Goal: Use online tool/utility: Utilize a website feature to perform a specific function

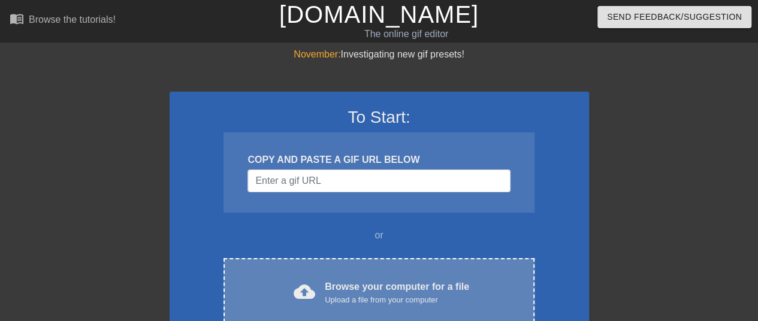
click at [403, 275] on div "cloud_upload Browse your computer for a file Upload a file from your computer C…" at bounding box center [378, 293] width 310 height 70
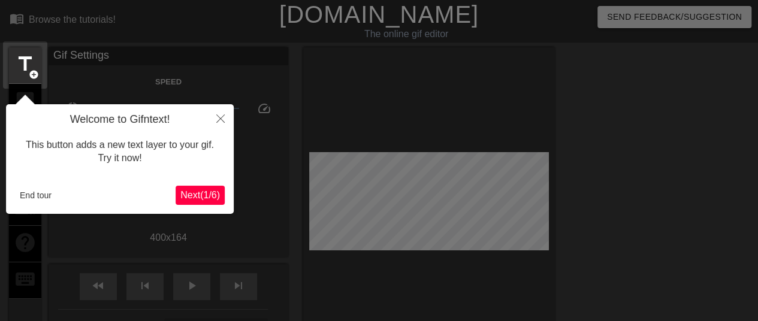
scroll to position [29, 0]
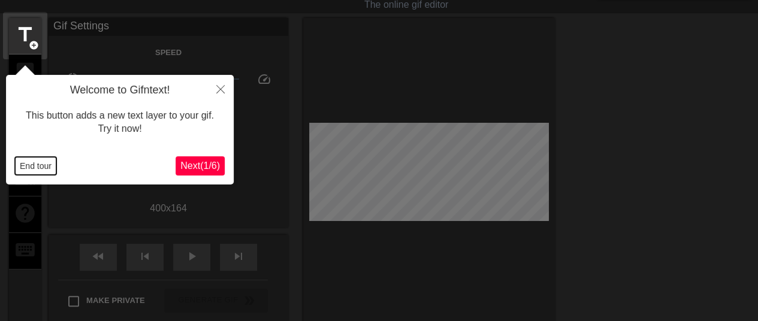
click at [44, 165] on button "End tour" at bounding box center [35, 166] width 41 height 18
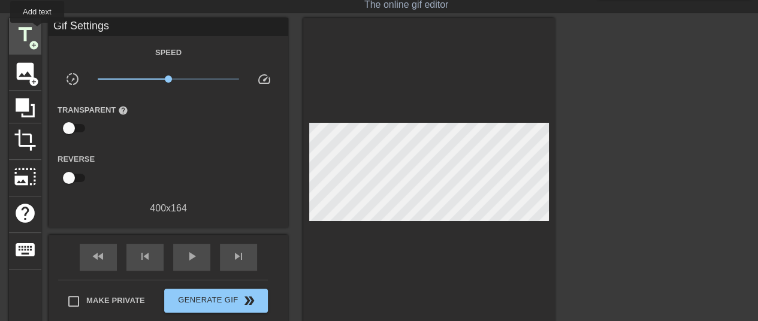
click at [37, 31] on div "title add_circle" at bounding box center [25, 36] width 32 height 37
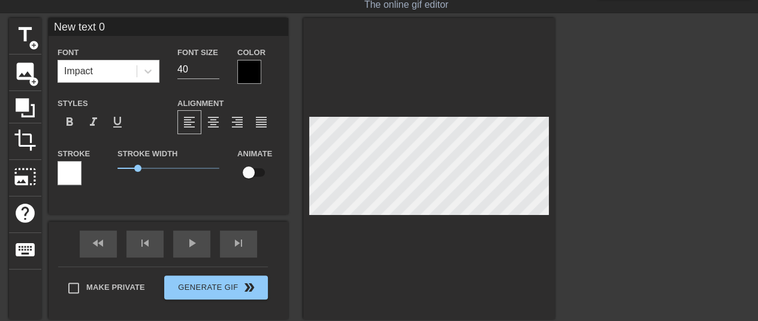
scroll to position [2, 1]
type input "B"
type textarea "B"
type input "Ba"
type textarea "[MEDICAL_DATA]"
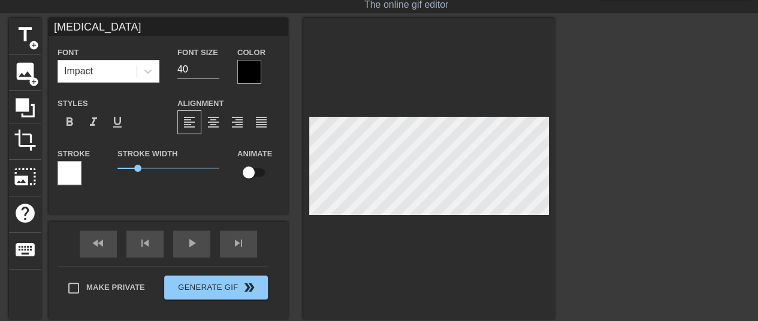
type input "Balr"
type textarea "Balr"
type input "Balri"
type textarea "Balri"
type input "Balris"
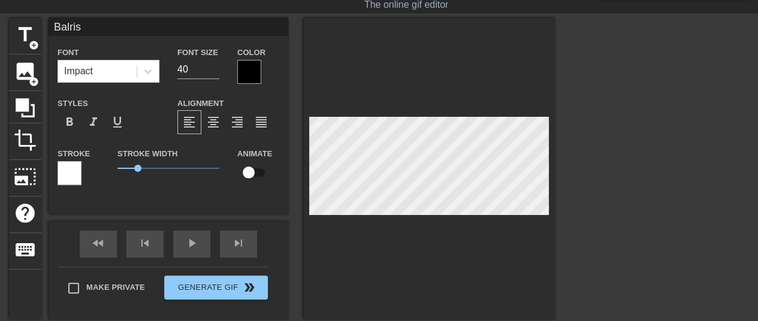
type textarea "Balris"
type input "Balriss"
type textarea "Balriss"
type input "Balrissa"
type textarea "Balrissa"
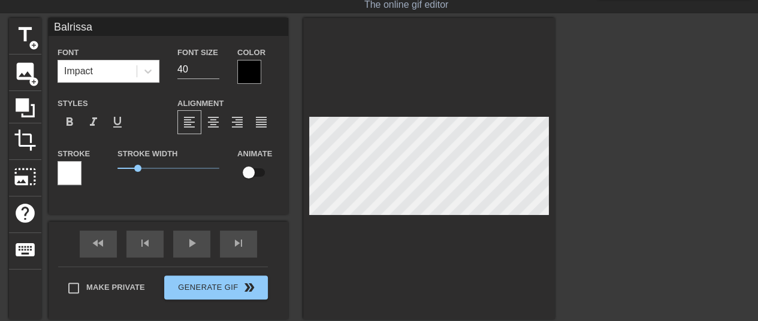
scroll to position [2, 2]
click at [141, 173] on span "4.15" at bounding box center [168, 168] width 102 height 14
click at [248, 67] on div at bounding box center [249, 72] width 24 height 24
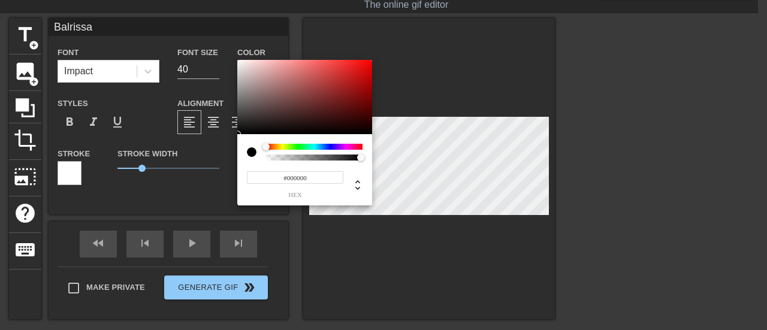
click at [294, 176] on input "#000000" at bounding box center [295, 177] width 96 height 13
paste input "FF99CC"
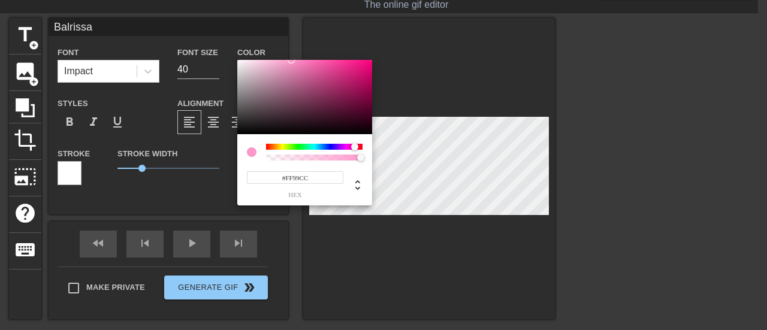
type input "#FF99CC"
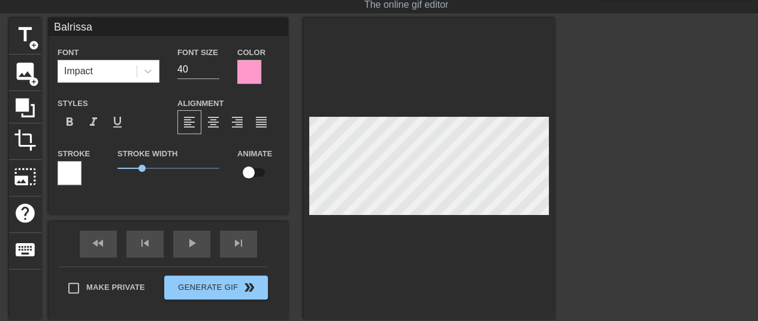
click at [74, 171] on div at bounding box center [70, 173] width 24 height 24
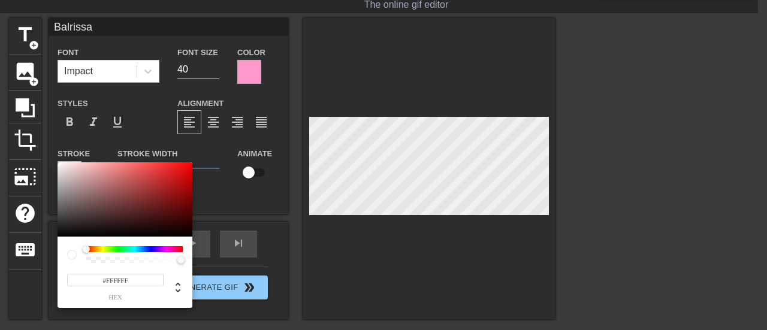
click at [120, 279] on input "#FFFFFF" at bounding box center [115, 280] width 96 height 13
paste input "7030A0"
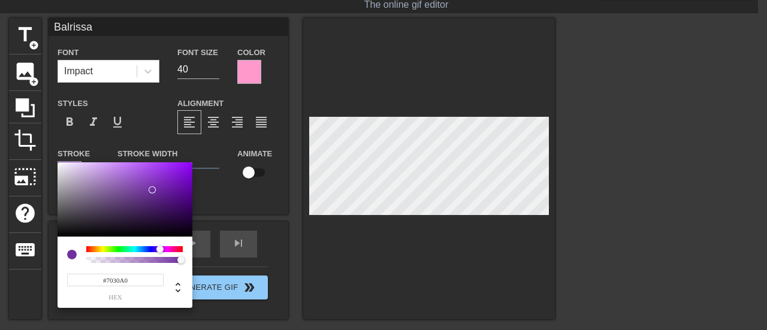
type input "#7030A0"
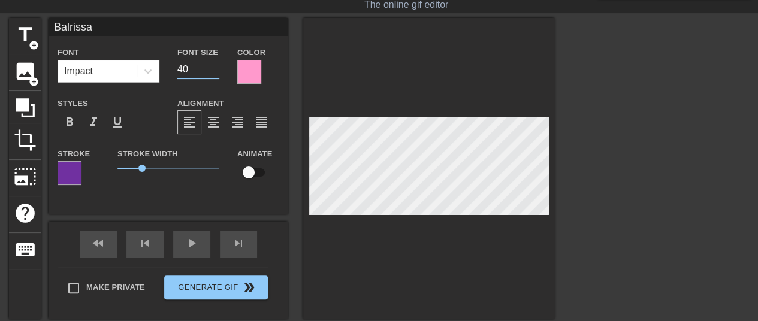
drag, startPoint x: 190, startPoint y: 68, endPoint x: 99, endPoint y: 64, distance: 90.5
click at [99, 64] on div "Font Impact Font Size 40 Color" at bounding box center [169, 64] width 240 height 39
type input "20"
type input "Balrissa"
type textarea "Balrissa"
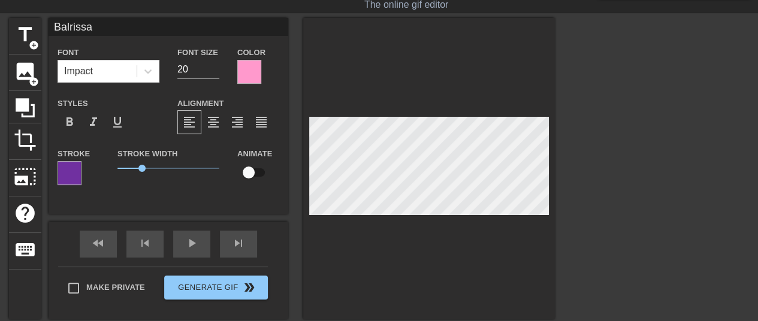
scroll to position [2, 1]
type input "[PERSON_NAME]("
type textarea "[PERSON_NAME] ("
type input "[PERSON_NAME](t"
type textarea "[PERSON_NAME] (to"
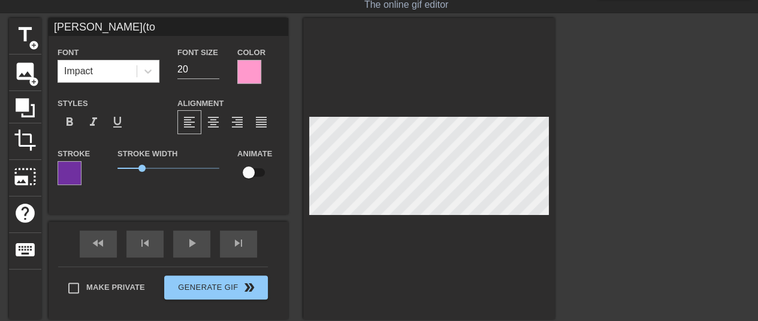
type input "Balrissa(tot"
type textarea "Balrissa (tot"
type input "[PERSON_NAME](tota"
type textarea "[PERSON_NAME] (tota"
type input "Balrissa(total"
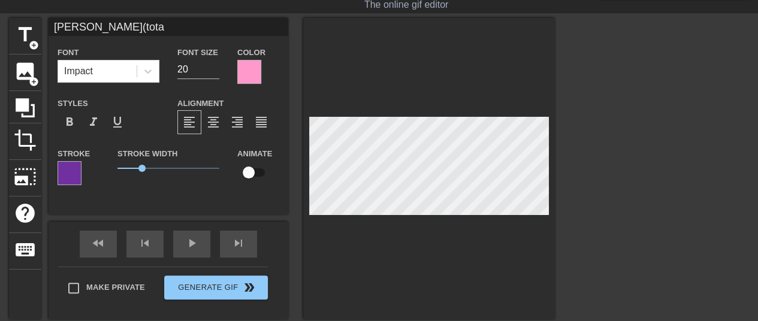
type textarea "Balrissa (total"
type input "Balrissa(totall"
type textarea "Balrissa (totall"
type input "[PERSON_NAME](totally"
type textarea "[PERSON_NAME] (totally"
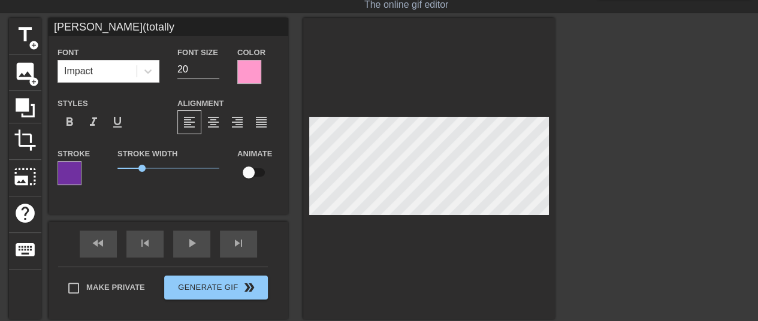
type input "[PERSON_NAME](totally"
type textarea "[PERSON_NAME] (totally"
type input "[PERSON_NAME](totally n"
type textarea "[PERSON_NAME] (totally n"
type input "[PERSON_NAME](totally no"
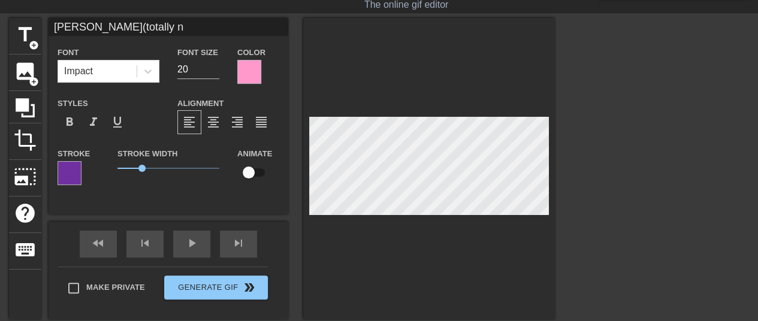
type textarea "[PERSON_NAME] (totally no"
type input "[PERSON_NAME](totally not"
type textarea "[PERSON_NAME] (totally not"
type input "[PERSON_NAME](totally not"
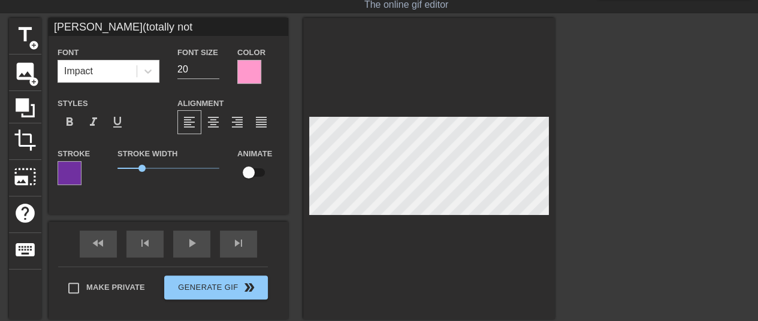
type textarea "[PERSON_NAME] (totally not"
type input "[PERSON_NAME](totally"
type textarea "[PERSON_NAME] (totally"
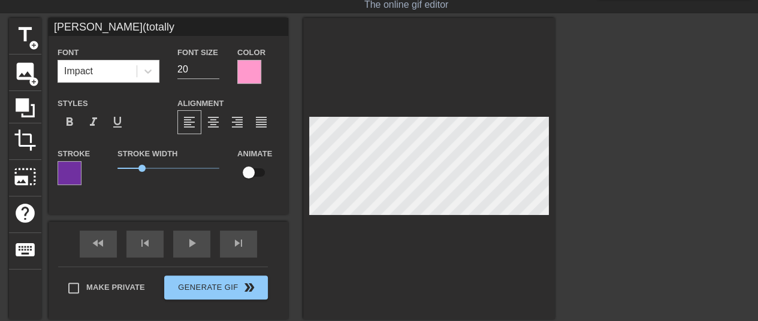
type input "[PERSON_NAME](totally i"
type textarea "[PERSON_NAME] (totally i"
type input "[PERSON_NAME](totally in"
type textarea "[PERSON_NAME] (totally in"
type input "[PERSON_NAME](totally ins"
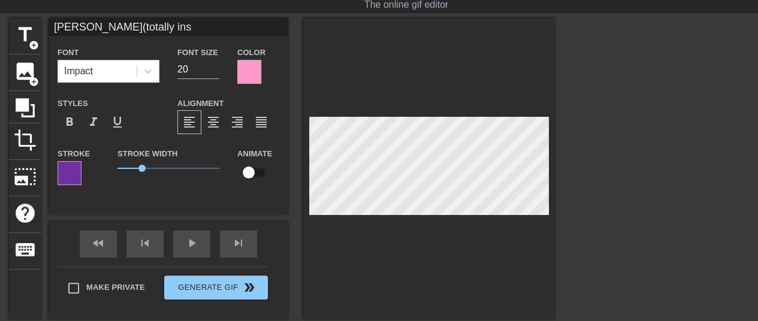
type textarea "[PERSON_NAME] (totally ins"
type input "[PERSON_NAME](totally insc"
type textarea "[PERSON_NAME] (totally insc"
type input "[PERSON_NAME](totally ins"
type textarea "[PERSON_NAME] (totally ins"
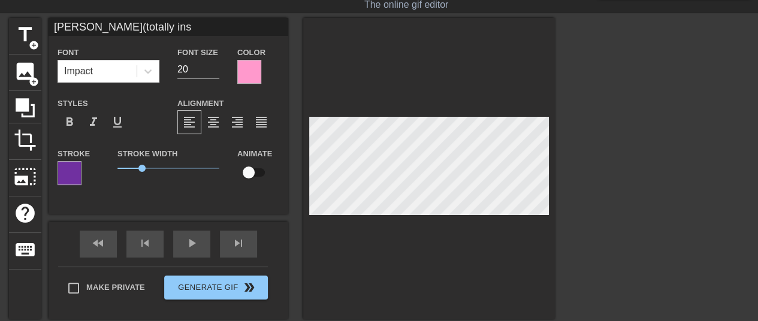
type input "[PERSON_NAME](totally in"
type textarea "[PERSON_NAME] (totally in"
type input "Balrissa(totally inc"
type textarea "Balrissa (totally inco"
type input "Balrissa(totally incon"
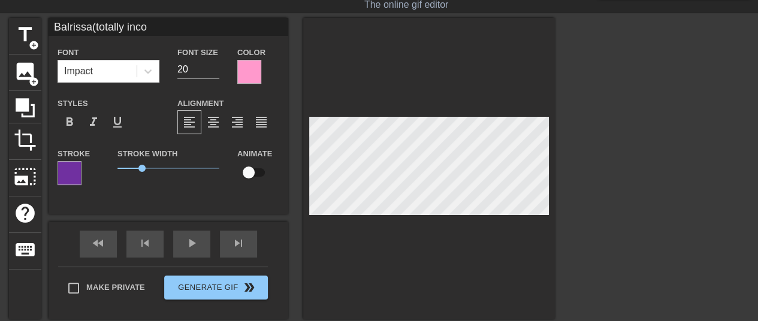
type textarea "Balrissa (totally incon"
type input "Balrissa(totally incons"
type textarea "Balrissa (totally incons"
type input "Balrissa(totally inconsp"
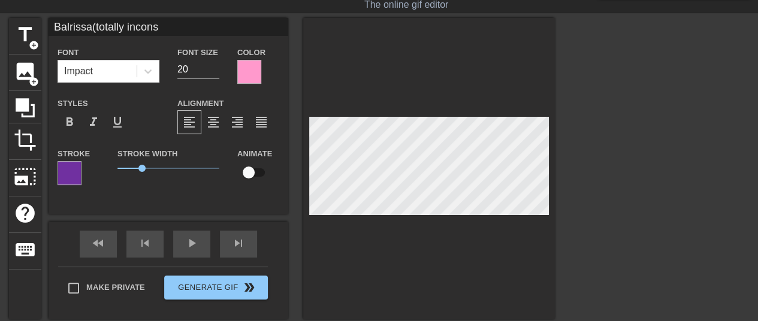
type textarea "Balrissa (totally inconsp"
type input "Balrissa(totally inconspi"
type textarea "Balrissa (totally inconspi"
type input "[PERSON_NAME](totally inconspic"
type textarea "[PERSON_NAME] (totally inconspic"
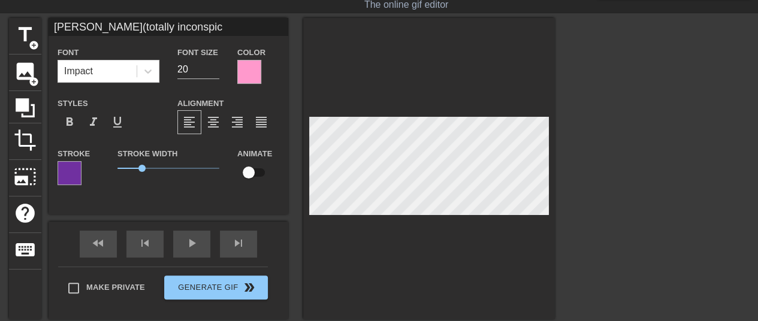
type input "[PERSON_NAME](totally inconspicu"
type textarea "[PERSON_NAME] (totally inconspicu"
type input "Balrissa(totally inconspicuo"
type textarea "Balrissa (totally inconspicuo"
type input "Balrissa(totally inconspicuou"
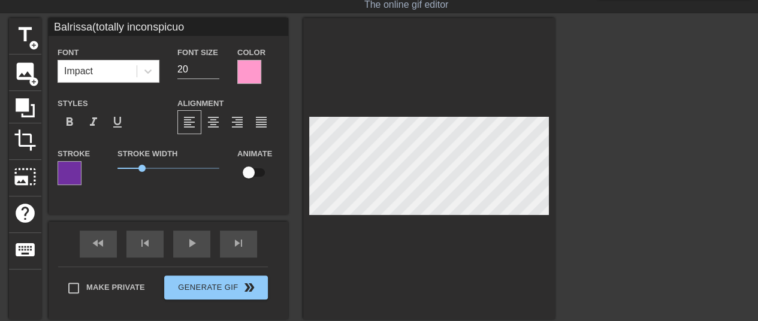
type textarea "Balrissa (totally inconspicuou"
type input "Balrissa(totally inconspicuous"
type textarea "Balrissa (totally inconspicuous"
type input "Balrissa(totally inconspicuous)"
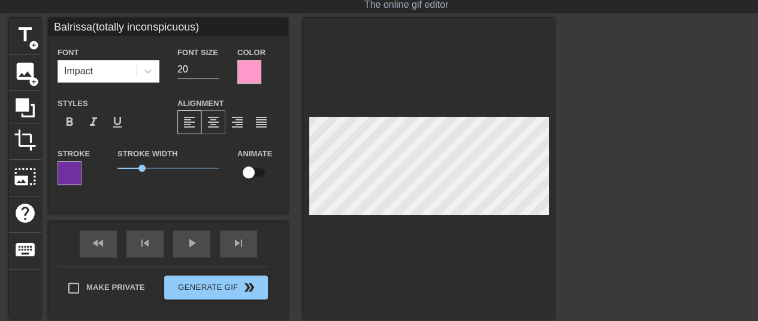
type textarea "Balrissa (totally inconspicuous)"
click at [211, 122] on span "format_align_center" at bounding box center [213, 122] width 14 height 14
click at [254, 180] on input "checkbox" at bounding box center [248, 172] width 68 height 23
checkbox input "true"
type input "Balrissa(totally inconspicuous)"
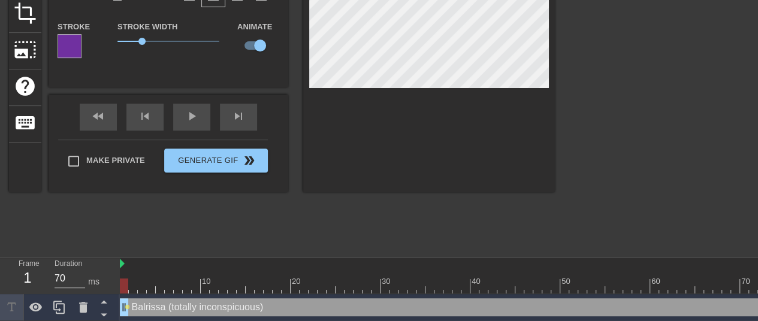
scroll to position [150, 0]
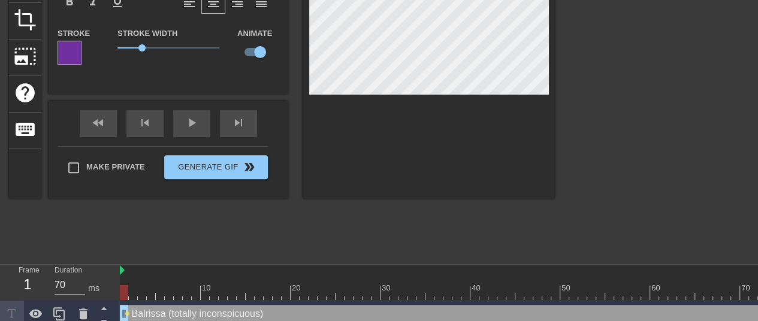
click at [128, 292] on div at bounding box center [457, 292] width 674 height 15
click at [129, 292] on div at bounding box center [457, 292] width 674 height 15
click at [144, 293] on div at bounding box center [457, 292] width 674 height 15
click at [152, 295] on div at bounding box center [457, 292] width 674 height 15
click at [161, 293] on div at bounding box center [457, 292] width 674 height 15
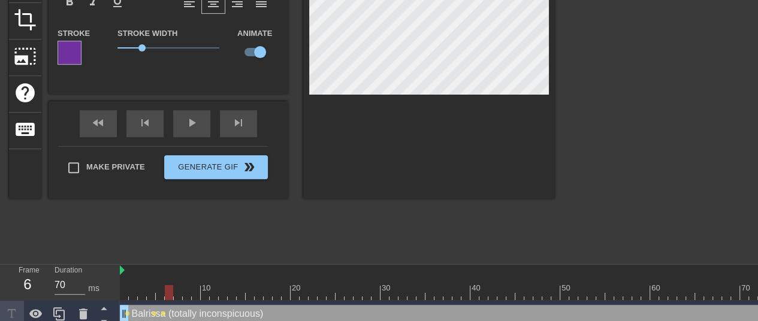
click at [169, 295] on div at bounding box center [457, 292] width 674 height 15
click at [179, 294] on div at bounding box center [457, 292] width 674 height 15
click at [188, 294] on div at bounding box center [457, 292] width 674 height 15
click at [200, 294] on div at bounding box center [457, 292] width 674 height 15
click at [204, 294] on div at bounding box center [457, 292] width 674 height 15
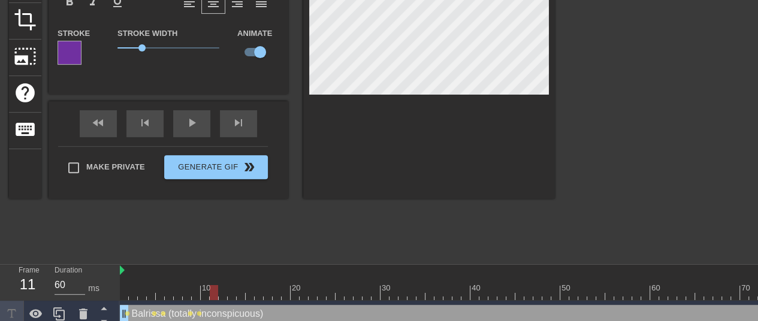
click at [215, 295] on div at bounding box center [457, 292] width 674 height 15
click at [228, 294] on div at bounding box center [457, 292] width 674 height 15
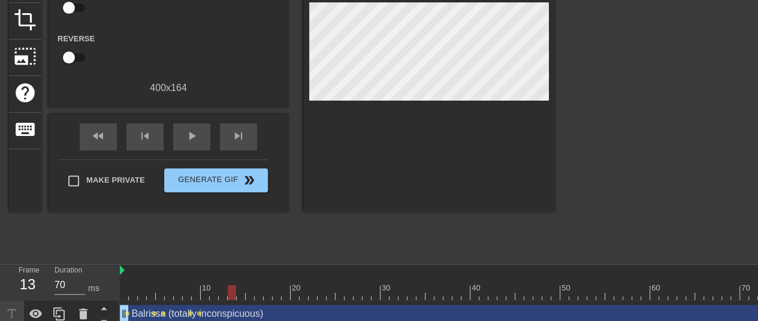
click at [265, 301] on div "Balrissa (totally inconspicuous) drag_handle drag_handle lens lens lens lens le…" at bounding box center [457, 314] width 674 height 27
click at [239, 292] on div at bounding box center [457, 292] width 674 height 15
drag, startPoint x: 250, startPoint y: 294, endPoint x: 375, endPoint y: 292, distance: 124.6
click at [375, 292] on div at bounding box center [457, 292] width 674 height 15
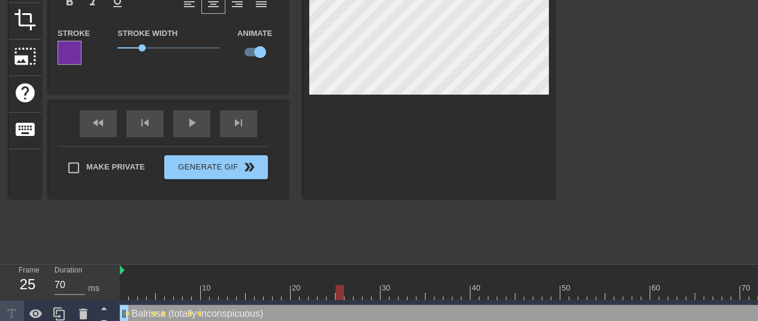
click at [341, 288] on div at bounding box center [457, 292] width 674 height 15
click at [350, 292] on div at bounding box center [457, 292] width 674 height 15
click at [355, 294] on div at bounding box center [457, 292] width 674 height 15
click at [365, 299] on div at bounding box center [457, 292] width 674 height 15
click at [377, 299] on div at bounding box center [457, 292] width 674 height 15
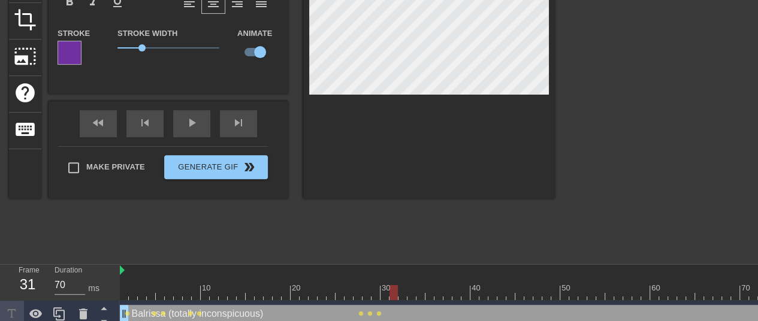
click at [392, 295] on div at bounding box center [457, 292] width 674 height 15
click at [403, 294] on div at bounding box center [457, 292] width 674 height 15
click at [426, 289] on div at bounding box center [457, 292] width 674 height 15
click at [446, 289] on div at bounding box center [457, 292] width 674 height 15
click at [473, 292] on div at bounding box center [457, 292] width 674 height 15
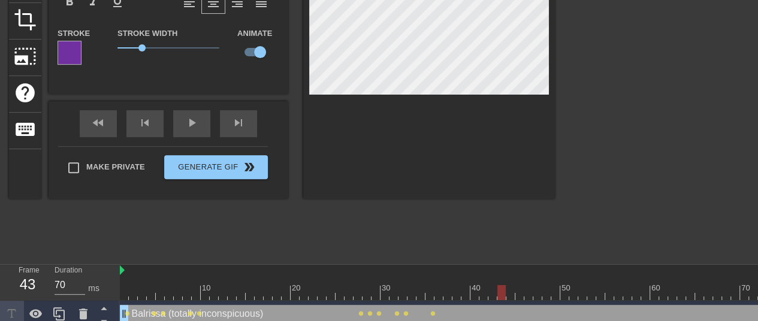
click at [500, 295] on div at bounding box center [457, 292] width 674 height 15
drag, startPoint x: 500, startPoint y: 295, endPoint x: 603, endPoint y: 298, distance: 103.1
click at [603, 298] on div at bounding box center [600, 292] width 8 height 15
drag, startPoint x: 603, startPoint y: 298, endPoint x: 688, endPoint y: 290, distance: 85.5
click at [688, 290] on div at bounding box center [690, 292] width 8 height 15
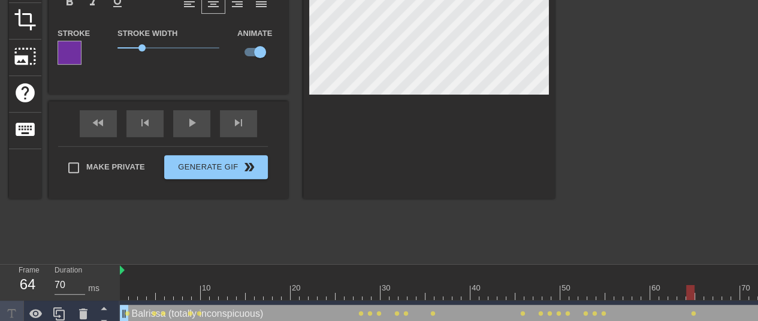
click at [688, 290] on div at bounding box center [690, 292] width 8 height 15
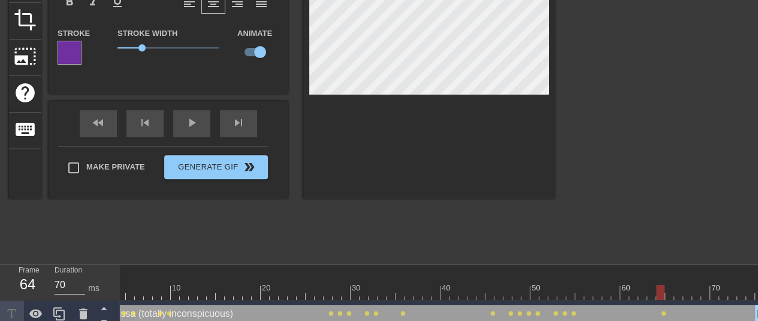
scroll to position [165, 0]
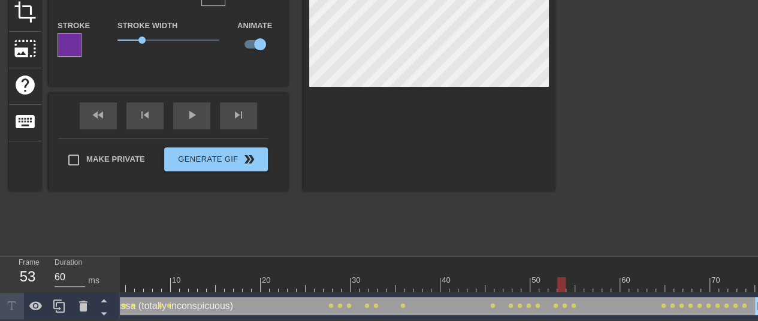
type input "70"
drag, startPoint x: 666, startPoint y: 277, endPoint x: 569, endPoint y: 279, distance: 97.7
click at [569, 279] on div at bounding box center [427, 284] width 674 height 15
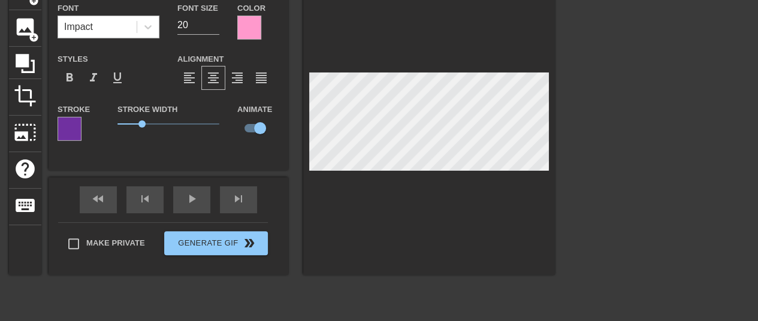
scroll to position [0, 0]
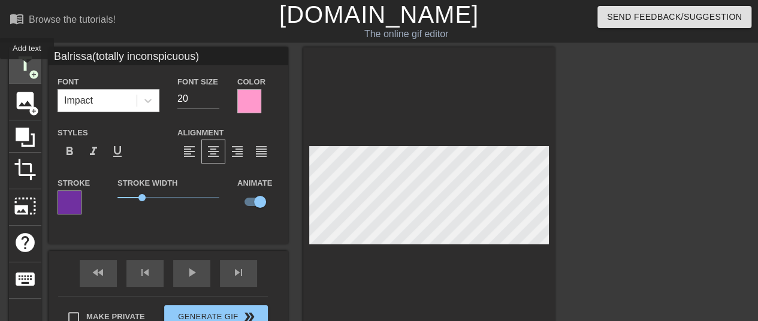
click at [26, 68] on span "title" at bounding box center [25, 64] width 23 height 23
type input "New text 1"
type input "40"
checkbox input "false"
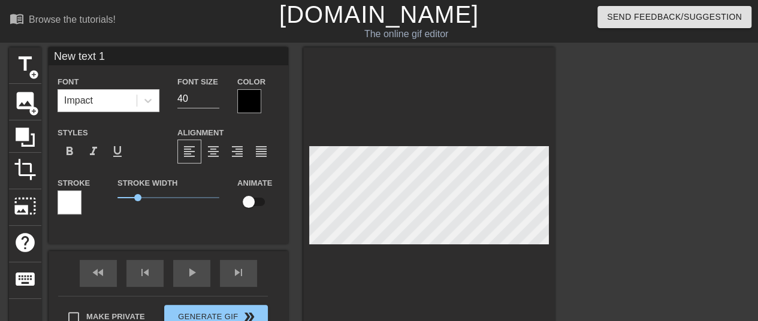
scroll to position [2, 1]
type input "E"
type textarea "E"
type input "Ev"
type textarea "Ev"
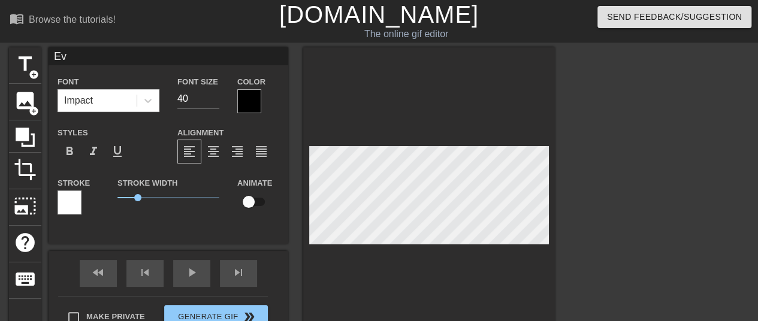
type input "Eve"
type textarea "Ever"
type input "Every"
type textarea "Every"
type input "Every"
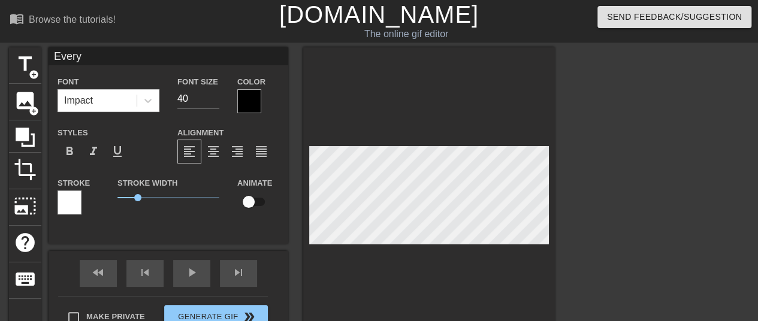
type textarea "Every"
type input "Every N"
type textarea "Every N"
type input "Every NP"
type textarea "Every NP"
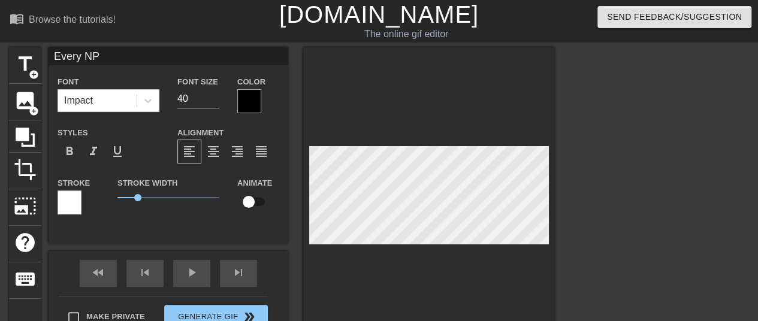
type input "Every NPC"
type textarea "Every NPC"
click at [187, 95] on input "40" at bounding box center [198, 98] width 42 height 19
type input "4"
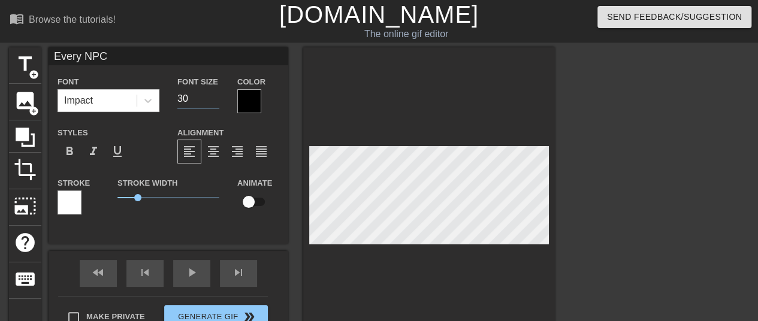
type input "30"
click at [232, 108] on div "Color" at bounding box center [258, 93] width 60 height 39
click at [235, 108] on div "Color" at bounding box center [258, 93] width 60 height 39
click at [238, 107] on div at bounding box center [249, 101] width 24 height 24
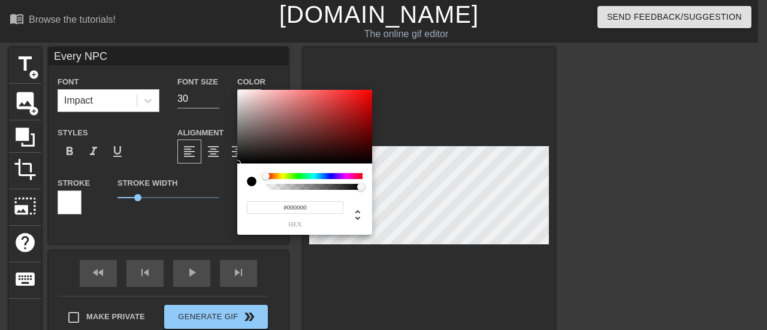
click at [306, 206] on input "#000000" at bounding box center [295, 207] width 96 height 13
paste input "D0CECE"
type input "#D0CECE"
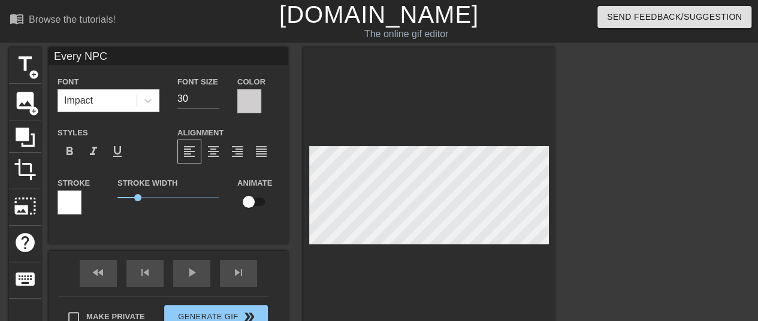
click at [68, 206] on div at bounding box center [70, 203] width 24 height 24
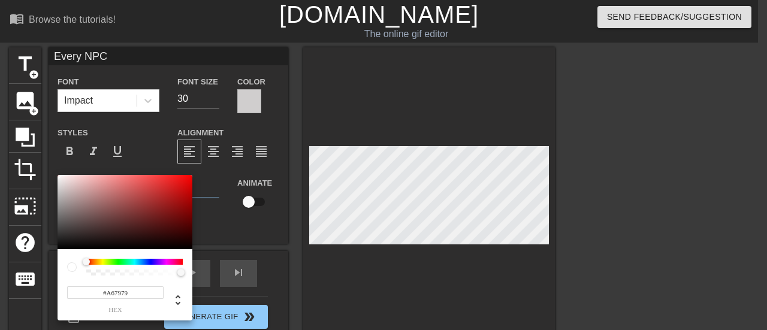
type input "#000000"
drag, startPoint x: 101, startPoint y: 194, endPoint x: 26, endPoint y: 294, distance: 125.0
click at [26, 294] on div "#000000 hex" at bounding box center [383, 165] width 767 height 330
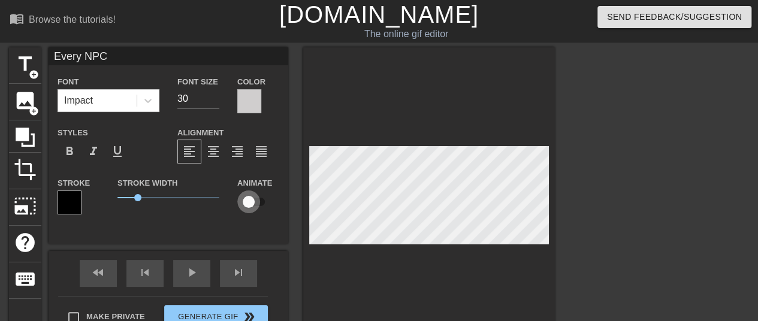
click at [256, 206] on input "checkbox" at bounding box center [248, 202] width 68 height 23
checkbox input "true"
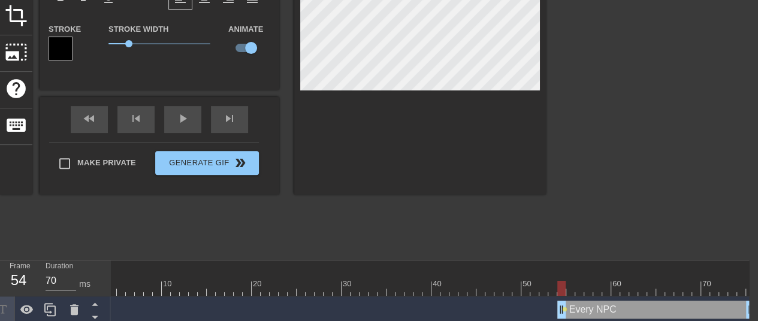
scroll to position [155, 9]
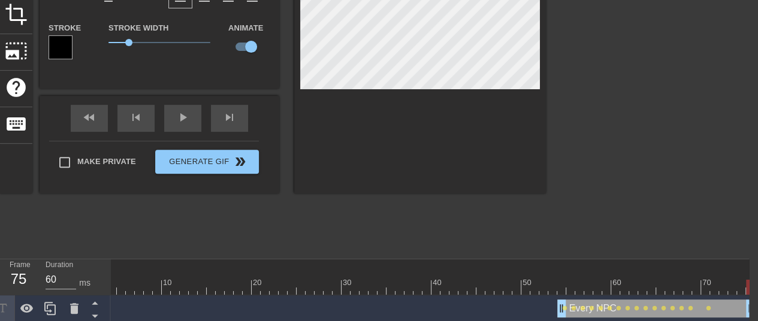
drag, startPoint x: 572, startPoint y: 286, endPoint x: 766, endPoint y: 285, distance: 194.1
click at [749, 285] on html "menu_book Browse the tutorials! [DOMAIN_NAME] The online gif editor Send Feedba…" at bounding box center [370, 97] width 758 height 504
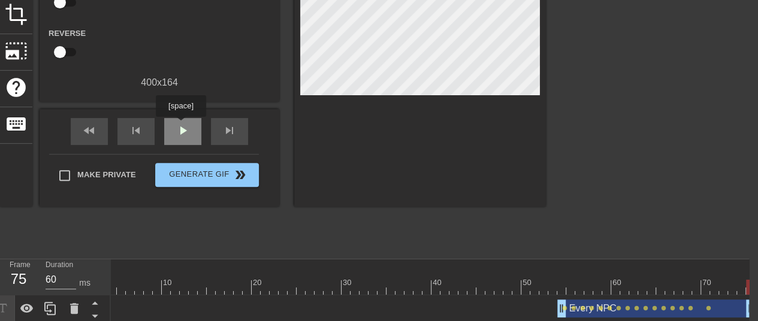
click at [180, 125] on div "play_arrow" at bounding box center [182, 131] width 37 height 27
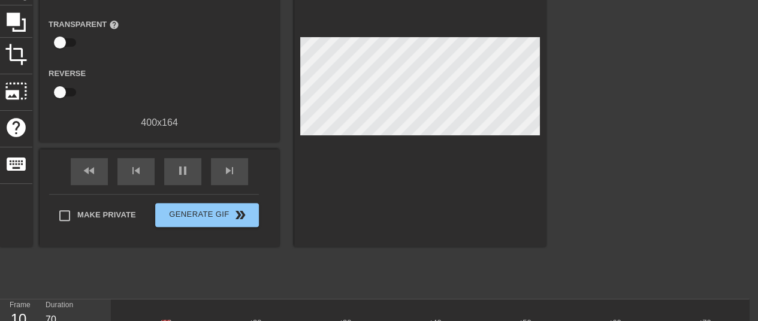
scroll to position [104, 9]
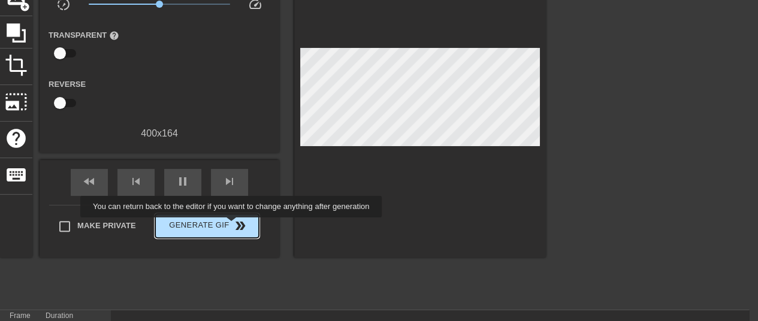
type input "60"
click at [233, 226] on span "double_arrow" at bounding box center [240, 226] width 14 height 14
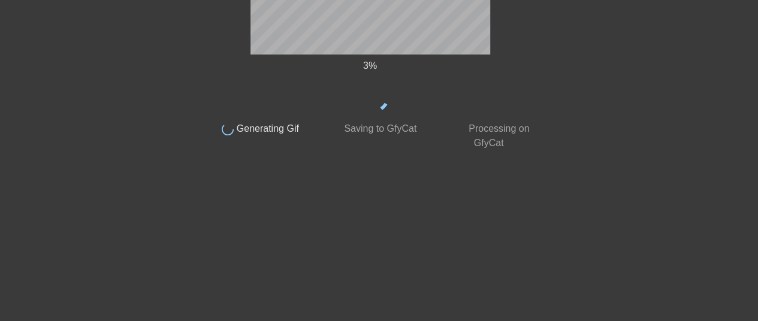
scroll to position [0, 9]
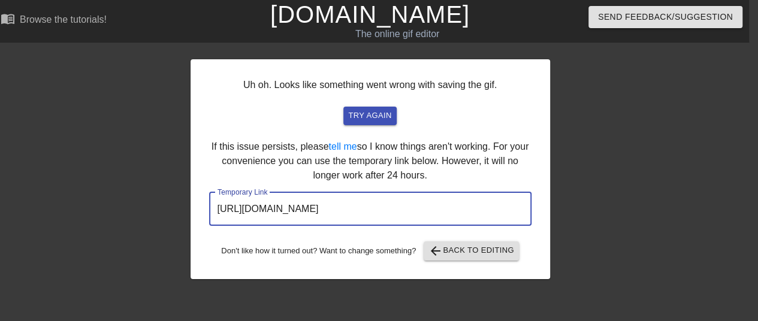
click at [430, 201] on input "[URL][DOMAIN_NAME]" at bounding box center [370, 209] width 322 height 34
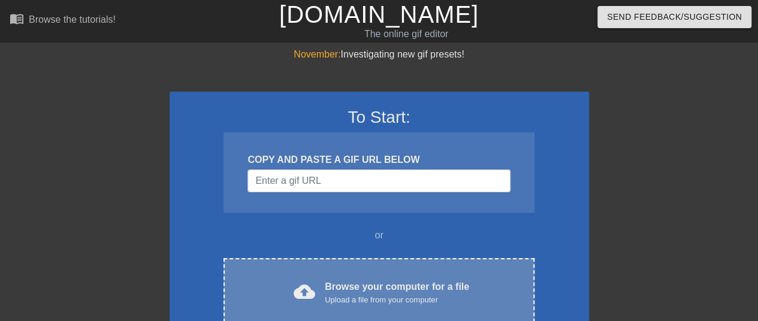
click at [380, 297] on div "Upload a file from your computer" at bounding box center [397, 300] width 144 height 12
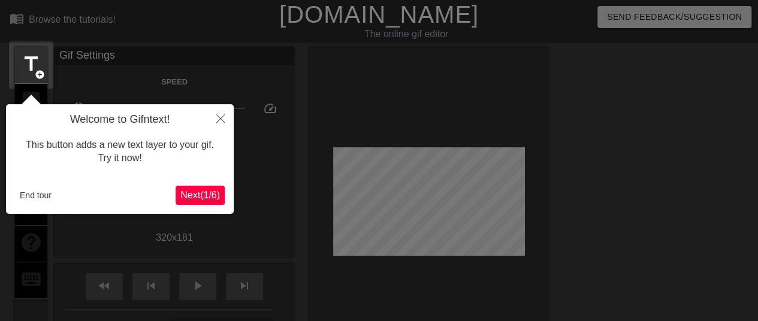
scroll to position [29, 0]
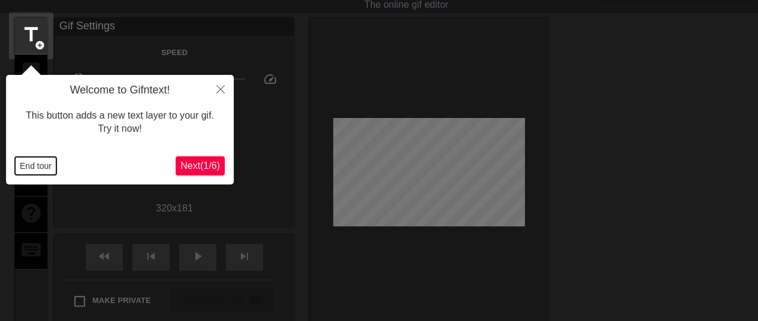
click at [40, 165] on button "End tour" at bounding box center [35, 166] width 41 height 18
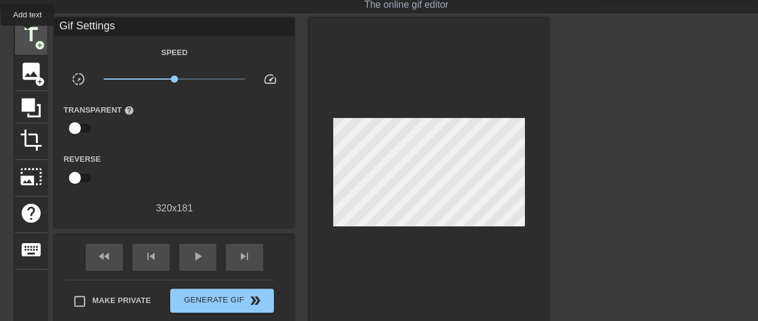
click at [28, 34] on span "title" at bounding box center [31, 34] width 23 height 23
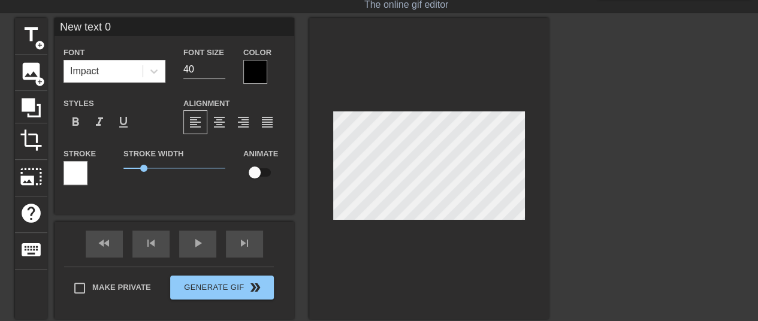
scroll to position [2, 2]
type input "S"
type textarea "S"
type input "Sh"
type textarea "Sh"
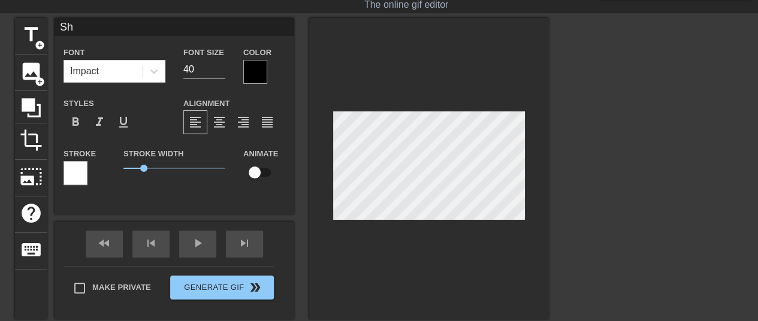
type input "Shi"
type textarea "Shi"
type input "Shiz"
type textarea "Shiz"
type input "Shizw"
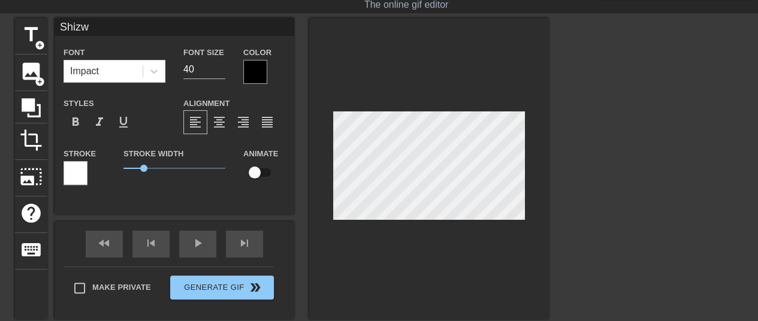
type textarea "Shizwn"
type input "Shizw"
type textarea "Shizw"
type input "Shiz"
type textarea "Shiz"
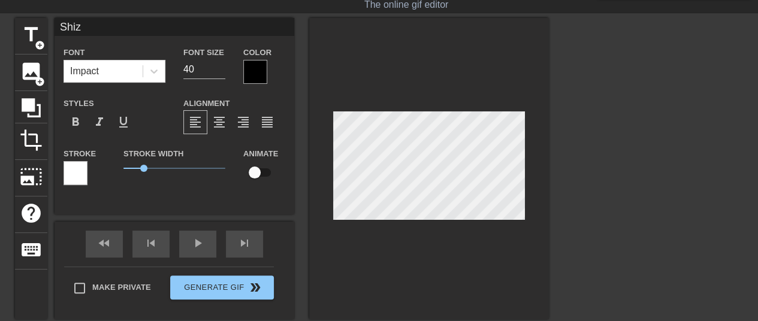
type input "Shize"
type textarea "Shizen"
type input "Shizen"
click at [247, 70] on div at bounding box center [255, 72] width 24 height 24
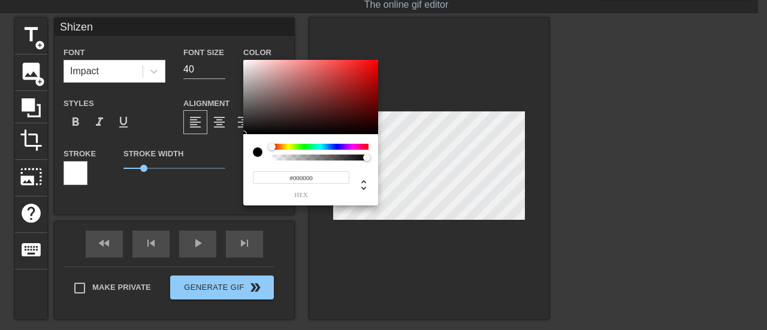
click at [328, 173] on input "#000000" at bounding box center [301, 177] width 96 height 13
paste input "843C0C"
type input "#843C0C"
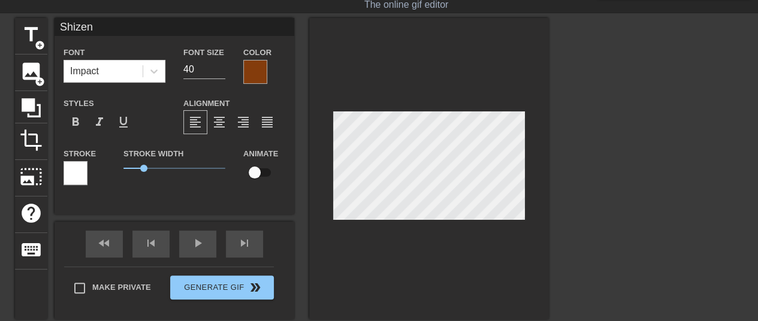
click at [73, 167] on div at bounding box center [76, 173] width 24 height 24
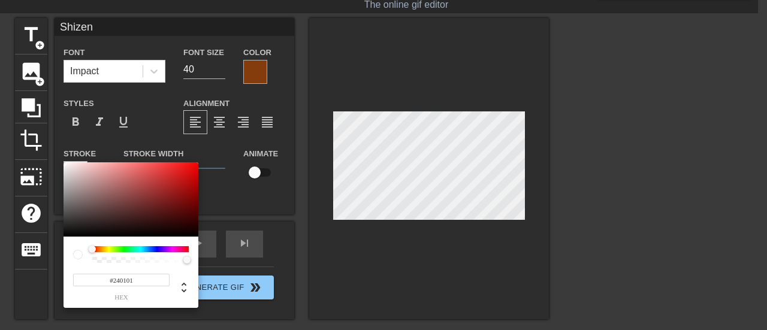
type input "#000000"
drag, startPoint x: 98, startPoint y: 207, endPoint x: 241, endPoint y: 274, distance: 157.6
click at [241, 274] on div "#000000 hex" at bounding box center [383, 165] width 767 height 330
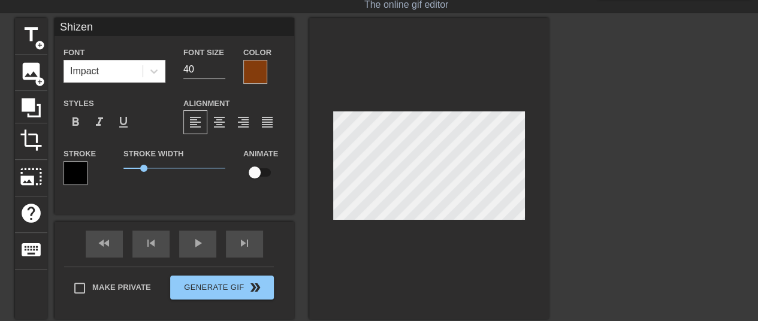
click at [61, 168] on div "Stroke" at bounding box center [85, 171] width 60 height 50
click at [64, 169] on div at bounding box center [76, 173] width 24 height 24
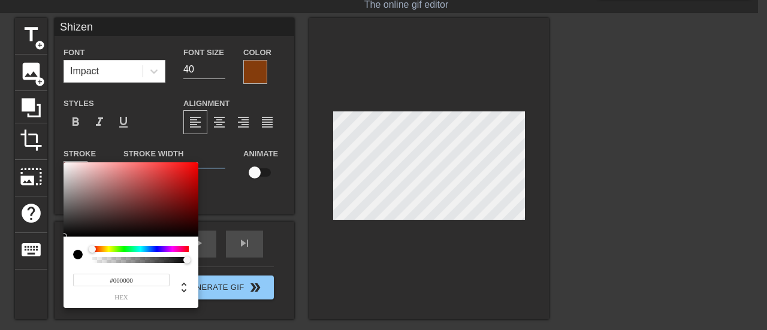
type input "#FFFFFF"
drag, startPoint x: 132, startPoint y: 176, endPoint x: 125, endPoint y: 132, distance: 45.0
click at [12, 114] on div "#FFFFFF hex" at bounding box center [383, 165] width 767 height 330
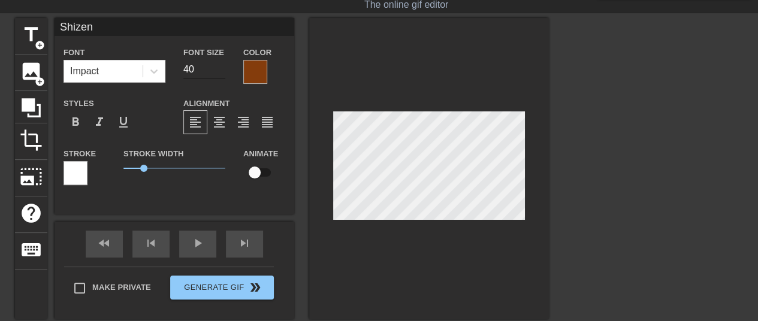
click at [208, 70] on input "40" at bounding box center [204, 69] width 42 height 19
type input "4"
type input "20"
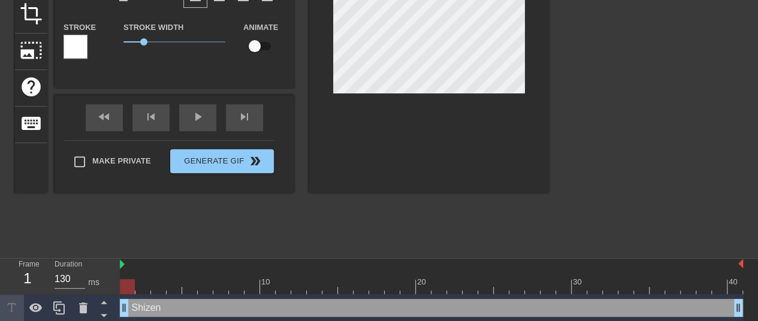
scroll to position [156, 0]
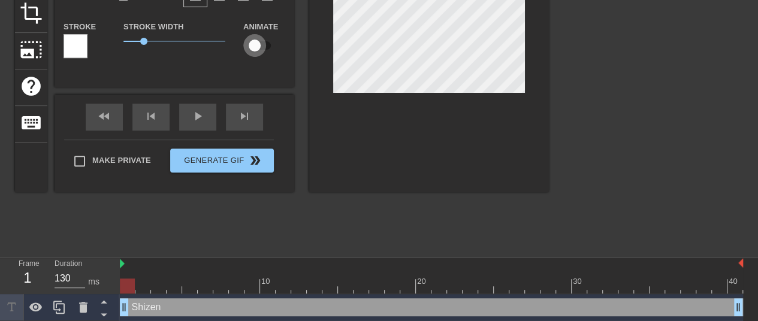
click at [256, 50] on input "checkbox" at bounding box center [254, 45] width 68 height 23
checkbox input "true"
drag, startPoint x: 129, startPoint y: 287, endPoint x: 371, endPoint y: 286, distance: 241.5
click at [371, 286] on div at bounding box center [376, 286] width 15 height 15
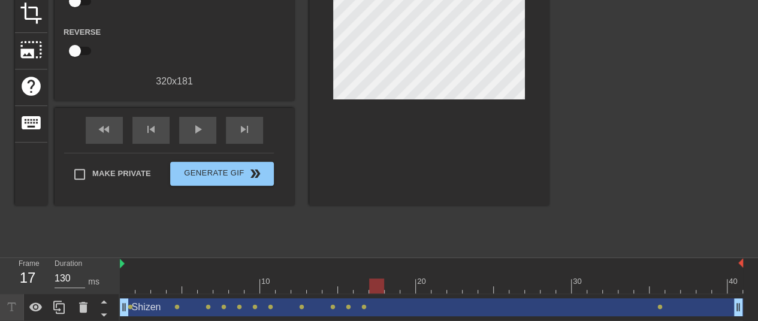
click at [391, 294] on div "Shizen drag_handle drag_handle lens lens lens lens lens lens lens lens lens len…" at bounding box center [431, 307] width 623 height 27
click at [392, 291] on div at bounding box center [431, 286] width 623 height 15
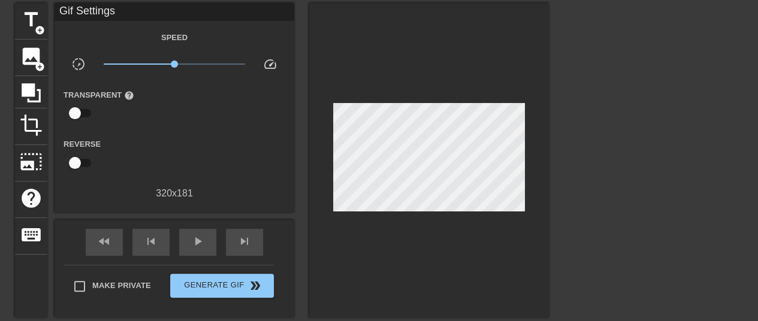
scroll to position [44, 0]
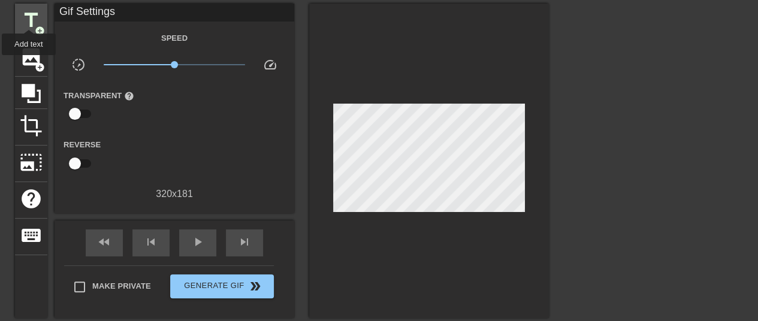
click at [29, 19] on span "title" at bounding box center [31, 20] width 23 height 23
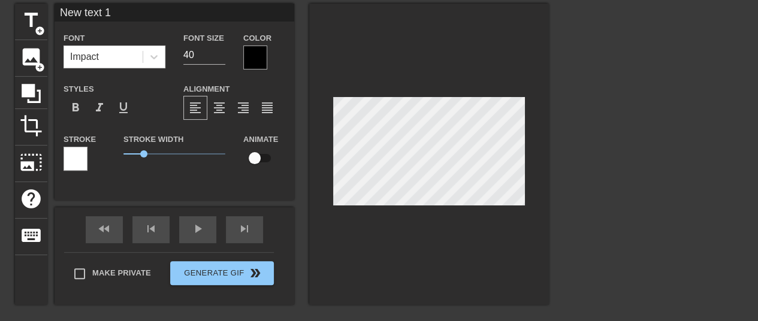
scroll to position [2, 1]
type input "L"
type textarea "L"
type input "Lu"
type textarea "Lu"
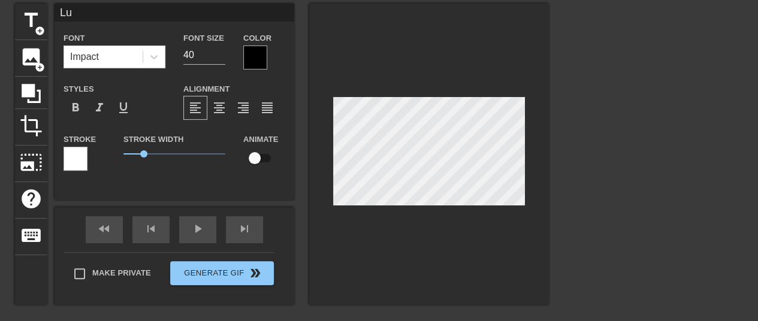
type input "Lur"
type textarea "Lur"
type input "Lurc"
type textarea "Lurch"
type input "Lurch"
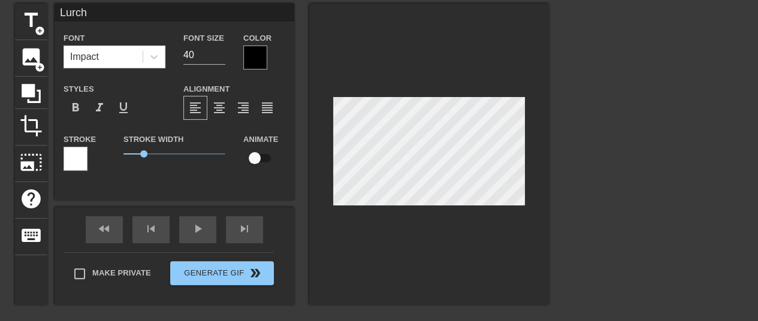
scroll to position [2, 2]
drag, startPoint x: 204, startPoint y: 53, endPoint x: 141, endPoint y: 52, distance: 62.3
click at [141, 52] on div "Font Impact Font Size 40 Color" at bounding box center [175, 50] width 240 height 39
type input "20"
click at [248, 53] on div at bounding box center [255, 58] width 24 height 24
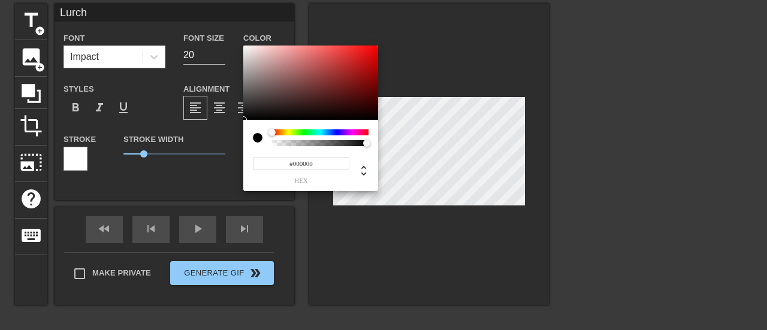
click at [316, 155] on div "#000000 hex" at bounding box center [311, 165] width 116 height 38
click at [317, 158] on input "#000000" at bounding box center [301, 163] width 96 height 13
paste input "D0CECE"
type input "#D0CECE"
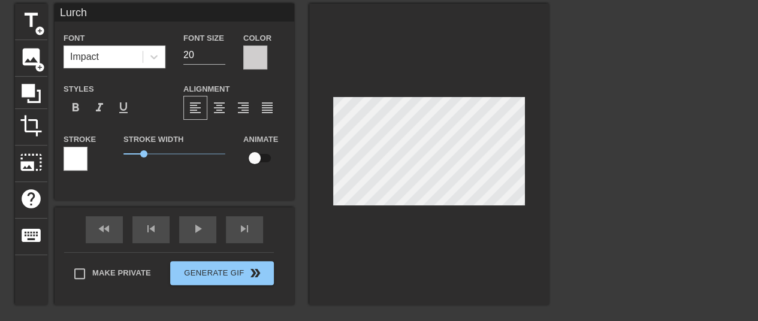
click at [77, 156] on div at bounding box center [76, 159] width 24 height 24
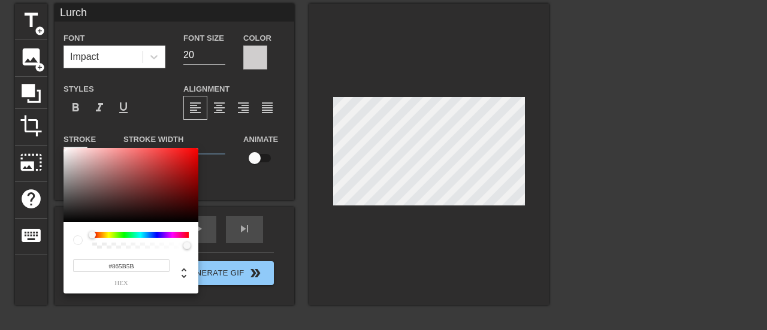
type input "#000000"
drag, startPoint x: 120, startPoint y: 173, endPoint x: 302, endPoint y: 184, distance: 182.5
click at [61, 255] on div "#000000 hex" at bounding box center [383, 165] width 767 height 330
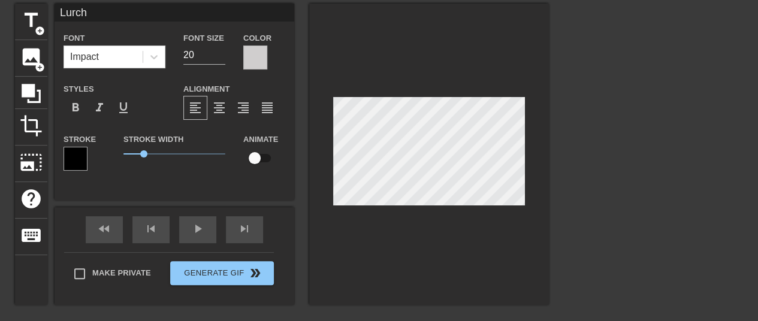
click at [261, 159] on input "checkbox" at bounding box center [254, 158] width 68 height 23
checkbox input "true"
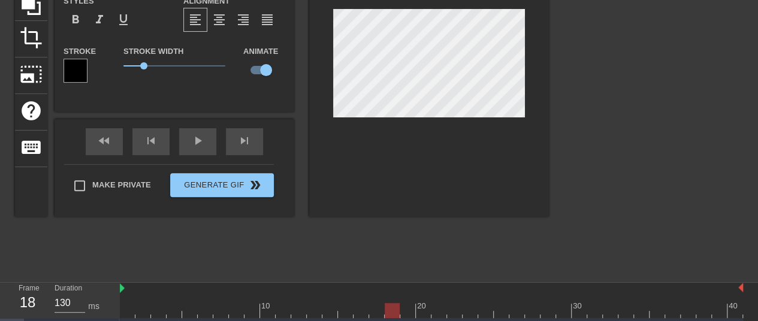
scroll to position [158, 0]
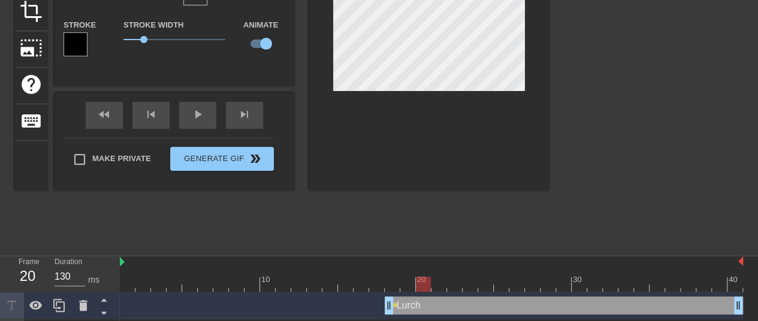
click at [418, 287] on div at bounding box center [431, 284] width 623 height 15
click at [412, 283] on div at bounding box center [431, 284] width 623 height 15
click at [427, 285] on div at bounding box center [431, 284] width 623 height 15
click at [439, 285] on div at bounding box center [431, 284] width 623 height 15
click at [457, 285] on div at bounding box center [431, 284] width 623 height 15
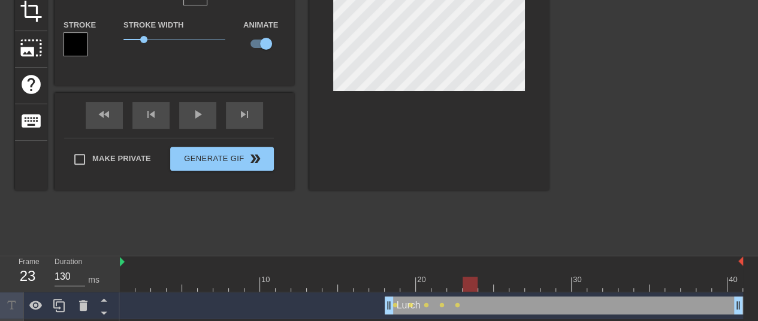
click at [466, 286] on div at bounding box center [431, 284] width 623 height 15
click at [481, 288] on div at bounding box center [431, 284] width 623 height 15
click at [500, 288] on div at bounding box center [431, 284] width 623 height 15
click at [516, 291] on div at bounding box center [431, 284] width 623 height 15
click at [531, 290] on div at bounding box center [431, 284] width 623 height 15
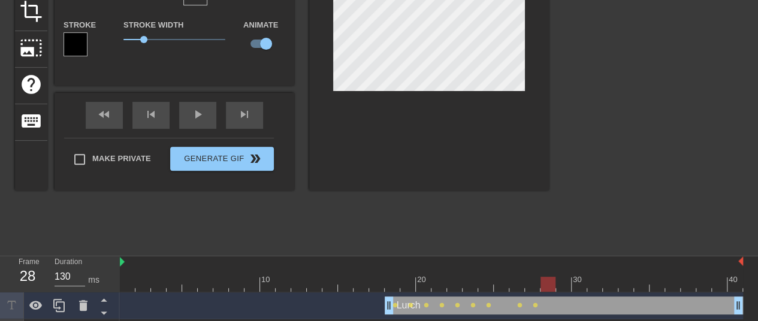
click at [545, 291] on div at bounding box center [431, 284] width 623 height 15
click at [563, 285] on div at bounding box center [431, 284] width 623 height 15
click at [581, 285] on div at bounding box center [431, 284] width 623 height 15
click at [591, 285] on div at bounding box center [431, 284] width 623 height 15
click at [615, 285] on div at bounding box center [431, 284] width 623 height 15
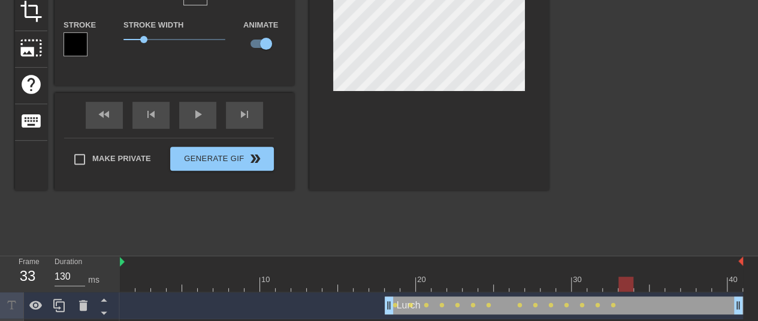
click at [627, 286] on div at bounding box center [431, 284] width 623 height 15
click at [646, 286] on div at bounding box center [431, 284] width 623 height 15
click at [662, 286] on div at bounding box center [431, 284] width 623 height 15
click at [672, 286] on div at bounding box center [431, 284] width 623 height 15
click at [685, 289] on div at bounding box center [431, 284] width 623 height 15
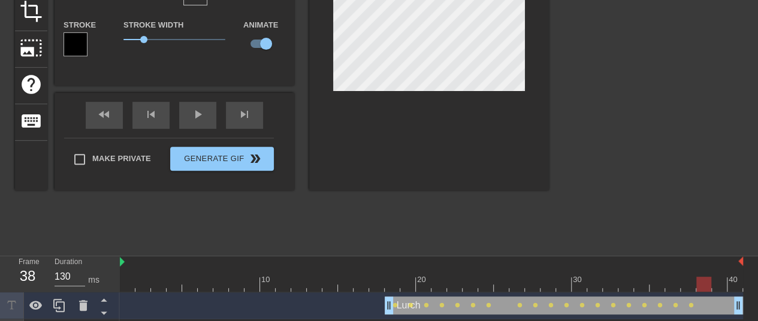
click at [702, 288] on div at bounding box center [431, 284] width 623 height 15
click at [718, 288] on div at bounding box center [431, 284] width 623 height 15
click at [733, 289] on div at bounding box center [431, 284] width 623 height 15
click at [739, 289] on div at bounding box center [734, 284] width 15 height 15
click at [392, 279] on div at bounding box center [431, 284] width 623 height 15
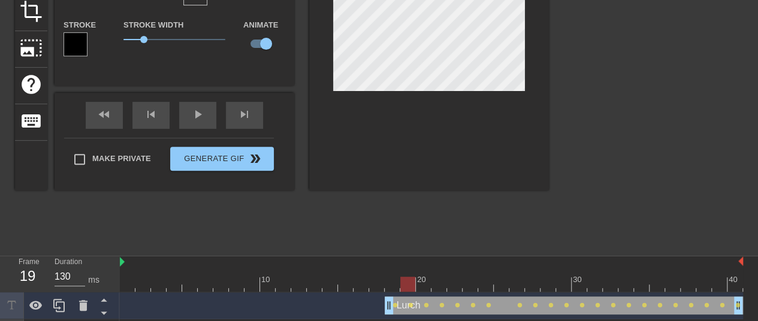
click at [404, 282] on div at bounding box center [431, 284] width 623 height 15
click at [427, 283] on div at bounding box center [431, 284] width 623 height 15
click at [442, 283] on div at bounding box center [431, 284] width 623 height 15
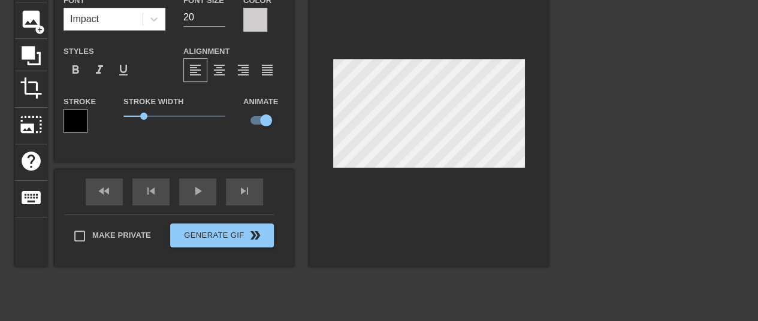
scroll to position [0, 0]
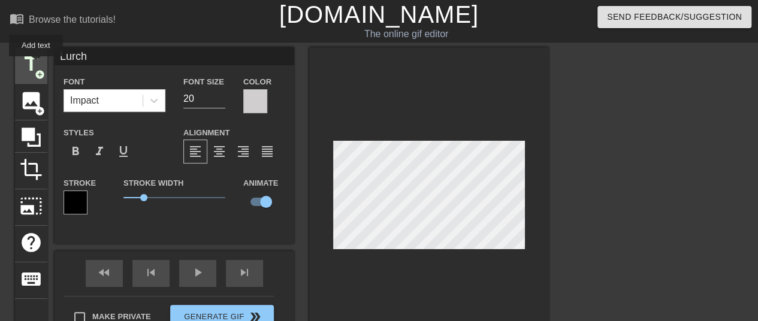
click at [31, 61] on span "title" at bounding box center [31, 64] width 23 height 23
type input "New text 2"
type input "40"
checkbox input "false"
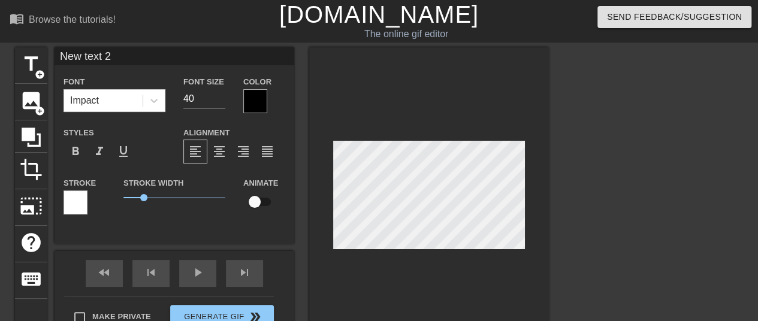
type input "Z"
type textarea "Z"
type input "Zh"
type textarea "Zh"
type input "Zhe"
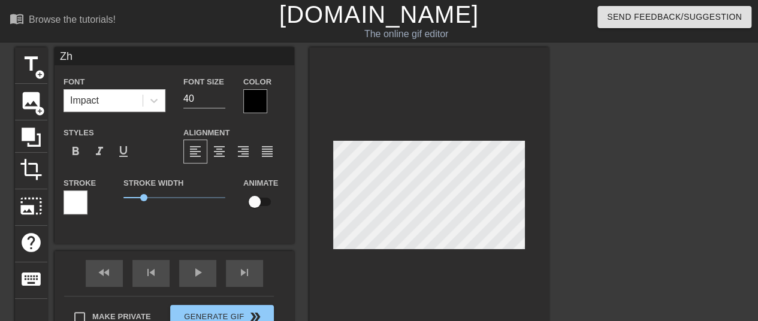
type textarea "Zhe"
type input "Zhen"
type textarea "Zhen"
type input "Zhent"
type textarea "Zhent"
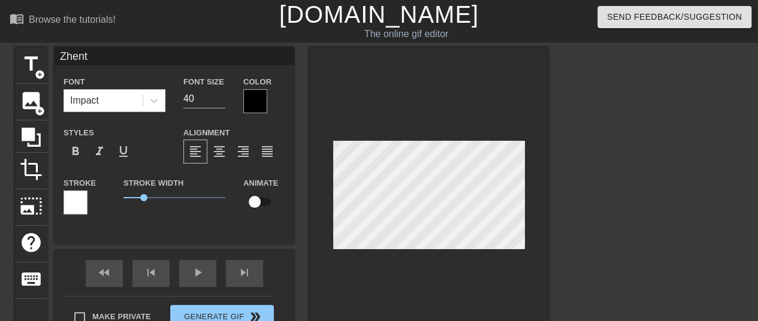
type input "Zhenta"
type textarea "Zhenta"
type input "Zhentar"
type textarea "Zhentar"
type input "Zhentari"
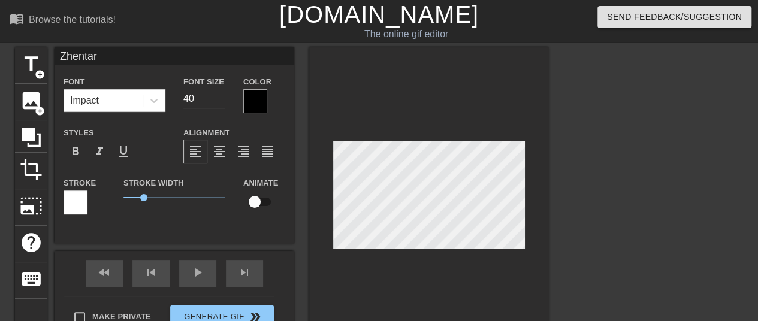
type textarea "Zhentari"
type input "Zhentarim"
type textarea "Zhentarim"
drag, startPoint x: 203, startPoint y: 98, endPoint x: 149, endPoint y: 104, distance: 54.3
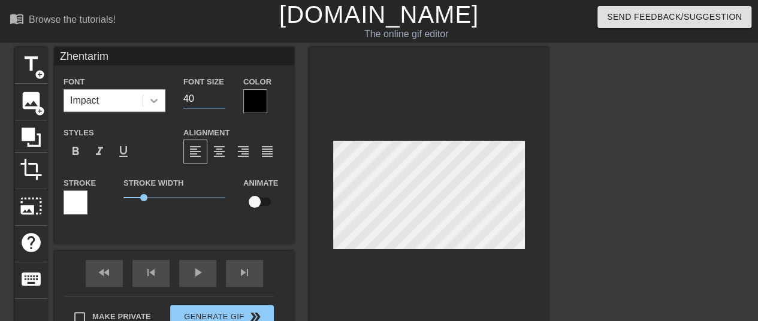
click at [149, 104] on div "Font Impact Font Size 40 Color" at bounding box center [175, 93] width 240 height 39
type input "20"
click at [268, 101] on div "Color" at bounding box center [264, 93] width 42 height 39
click at [260, 100] on div at bounding box center [255, 101] width 24 height 24
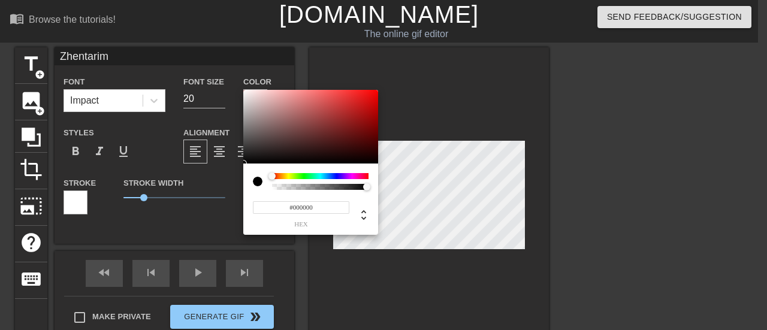
click at [325, 204] on input "#000000" at bounding box center [301, 207] width 96 height 13
paste input "D0CECE"
type input "#D0CECE"
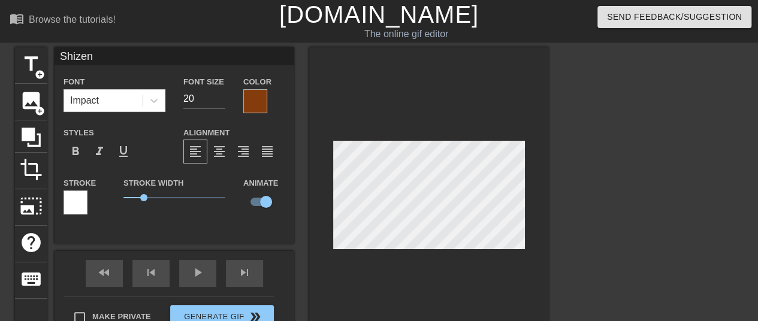
type input "Zhentarim"
checkbox input "false"
click at [61, 200] on div "Stroke" at bounding box center [85, 201] width 60 height 50
click at [67, 200] on div at bounding box center [76, 203] width 24 height 24
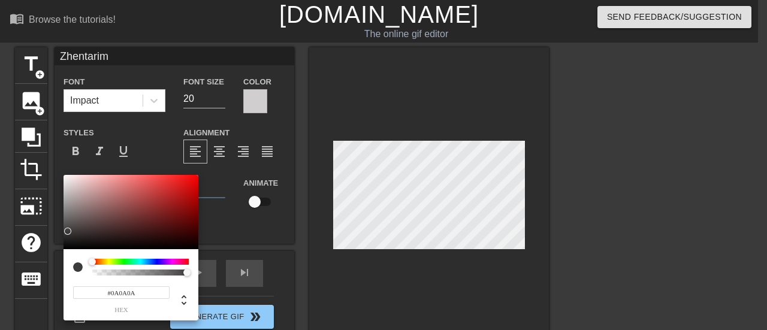
type input "#060606"
drag, startPoint x: 68, startPoint y: 231, endPoint x: 48, endPoint y: 247, distance: 26.0
click at [48, 247] on div "#060606 hex" at bounding box center [383, 165] width 767 height 330
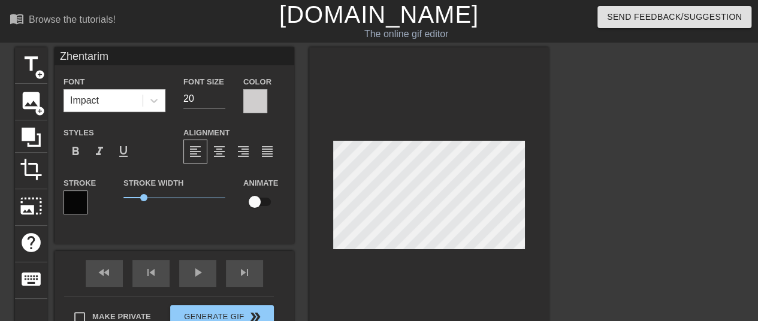
drag, startPoint x: 258, startPoint y: 198, endPoint x: 527, endPoint y: 209, distance: 269.8
click at [527, 209] on div at bounding box center [429, 197] width 240 height 301
click at [274, 205] on input "checkbox" at bounding box center [254, 202] width 68 height 23
checkbox input "true"
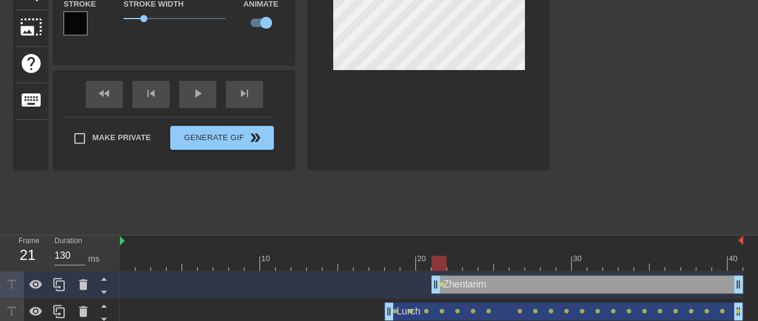
scroll to position [180, 0]
click at [455, 265] on div at bounding box center [431, 262] width 623 height 15
click at [471, 267] on div at bounding box center [431, 262] width 623 height 15
click at [487, 264] on div at bounding box center [431, 262] width 623 height 15
click at [504, 263] on div at bounding box center [431, 262] width 623 height 15
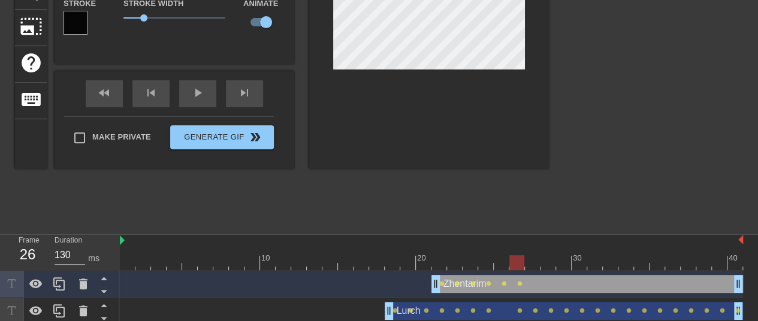
click at [519, 263] on div at bounding box center [431, 262] width 623 height 15
click at [528, 263] on div at bounding box center [431, 262] width 623 height 15
click at [546, 264] on div at bounding box center [431, 262] width 623 height 15
click at [562, 265] on div at bounding box center [431, 262] width 623 height 15
click at [579, 264] on div at bounding box center [431, 262] width 623 height 15
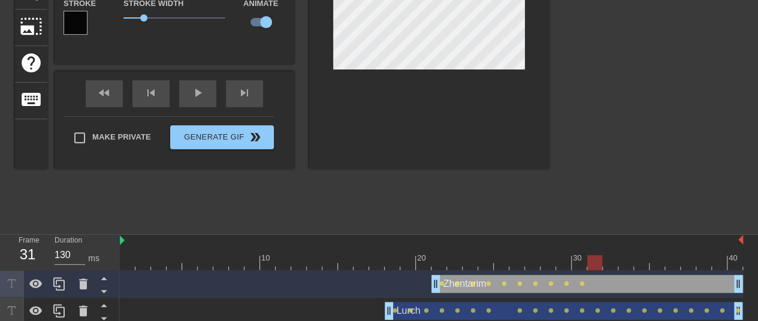
click at [596, 265] on div at bounding box center [431, 262] width 623 height 15
click at [605, 262] on div at bounding box center [431, 262] width 623 height 15
click at [624, 264] on div at bounding box center [431, 262] width 623 height 15
click at [640, 264] on div at bounding box center [431, 262] width 623 height 15
click at [659, 265] on div at bounding box center [431, 262] width 623 height 15
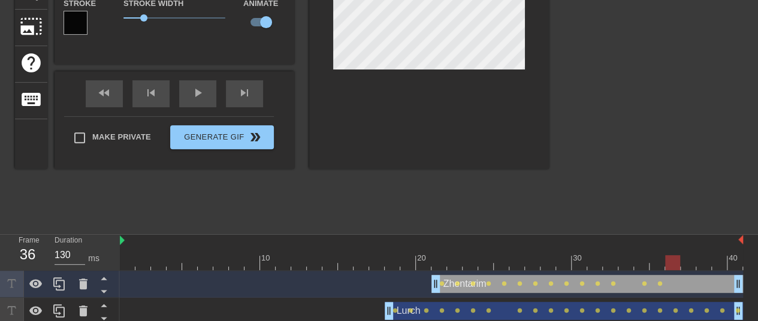
click at [679, 268] on div at bounding box center [431, 262] width 623 height 15
click at [688, 267] on div at bounding box center [431, 262] width 623 height 15
click at [703, 265] on div at bounding box center [431, 262] width 623 height 15
click at [723, 265] on div at bounding box center [431, 262] width 623 height 15
click at [738, 264] on div at bounding box center [431, 262] width 623 height 15
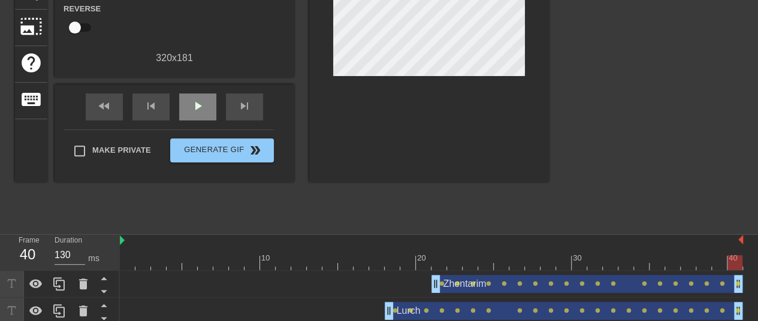
click at [209, 83] on div "Gif Settings Speed slow_motion_video x1.00 speed Transparent help Reverse 320 x…" at bounding box center [175, 25] width 240 height 315
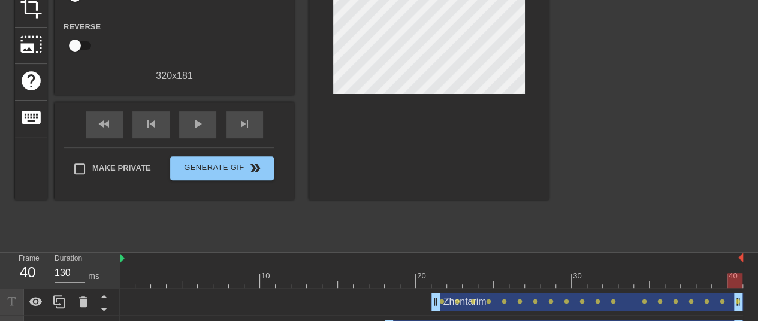
scroll to position [95, 0]
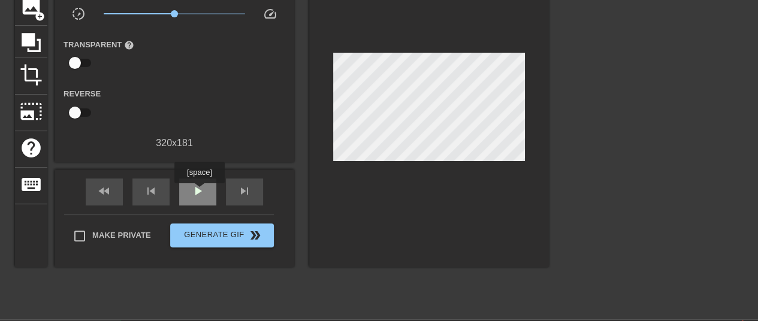
click at [199, 192] on span "play_arrow" at bounding box center [198, 191] width 14 height 14
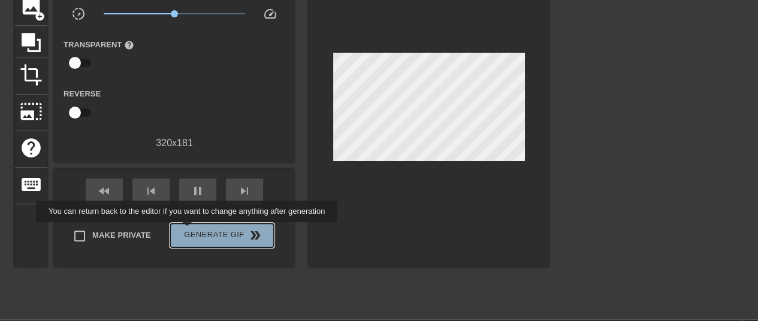
click at [188, 231] on span "Generate Gif double_arrow" at bounding box center [222, 235] width 94 height 14
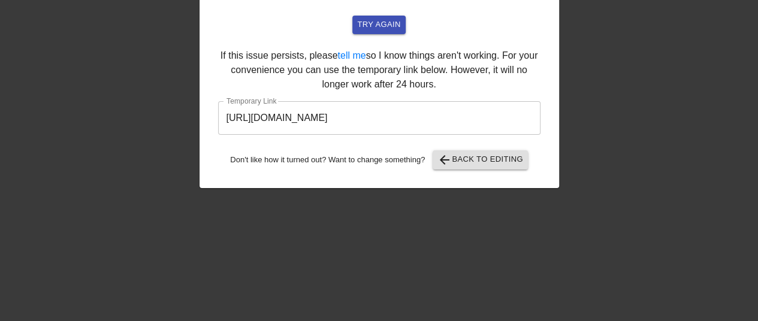
click at [391, 120] on input "https://www.gifntext.com/temp_generations/Nrlm267J.gif" at bounding box center [379, 118] width 322 height 34
